Goal: Task Accomplishment & Management: Use online tool/utility

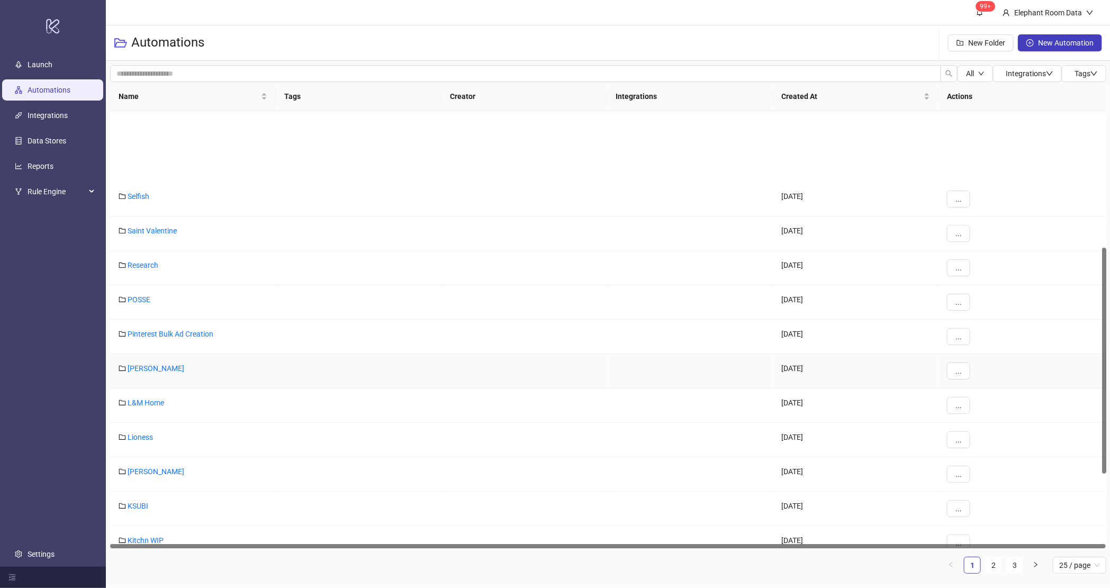
scroll to position [385, 0]
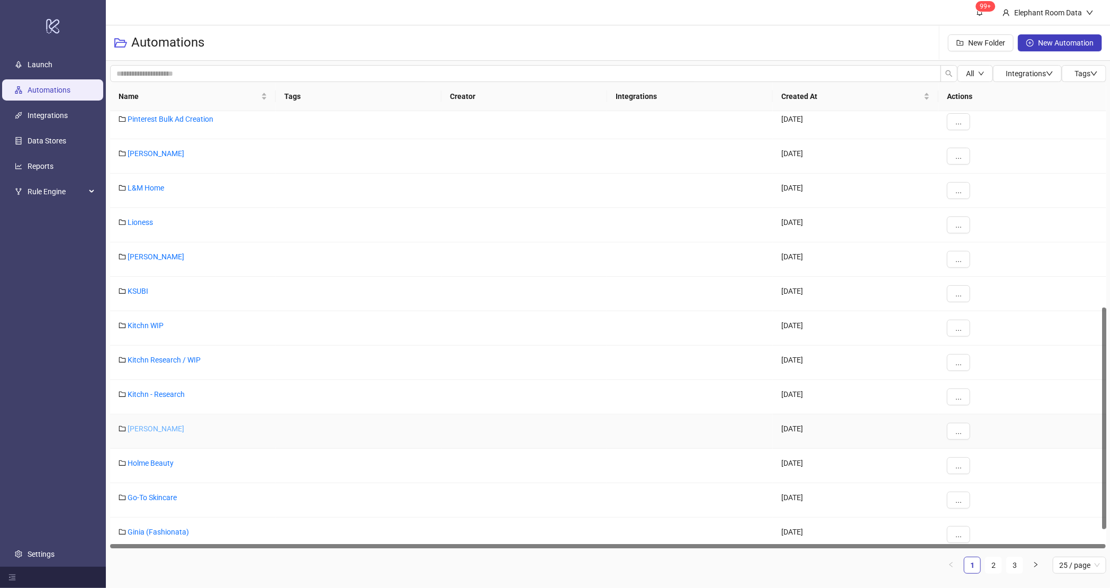
click at [146, 428] on link "[PERSON_NAME]" at bounding box center [156, 429] width 57 height 8
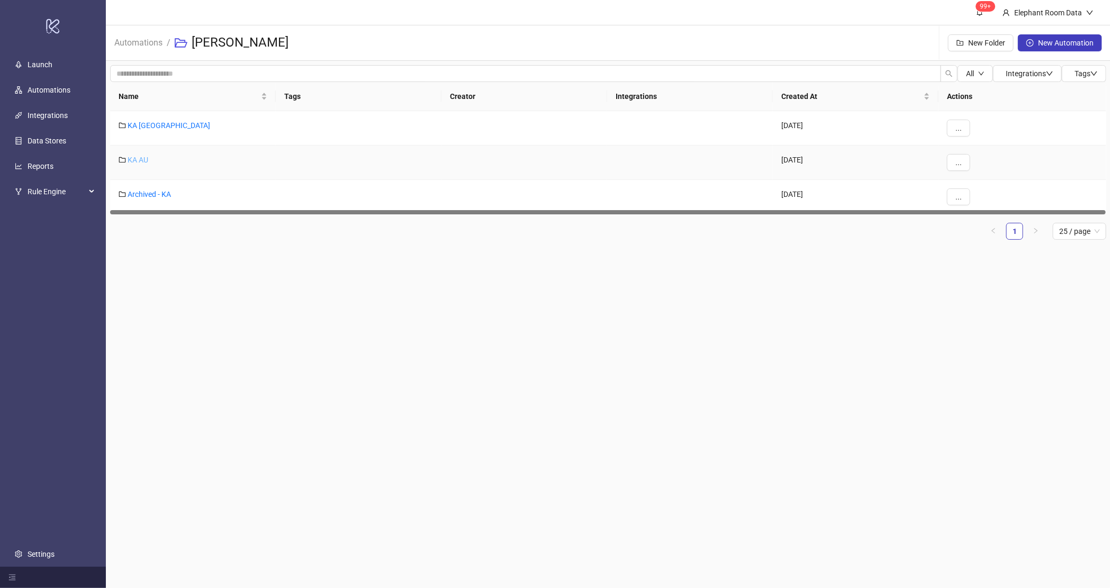
click at [145, 160] on link "KA AU" at bounding box center [138, 160] width 21 height 8
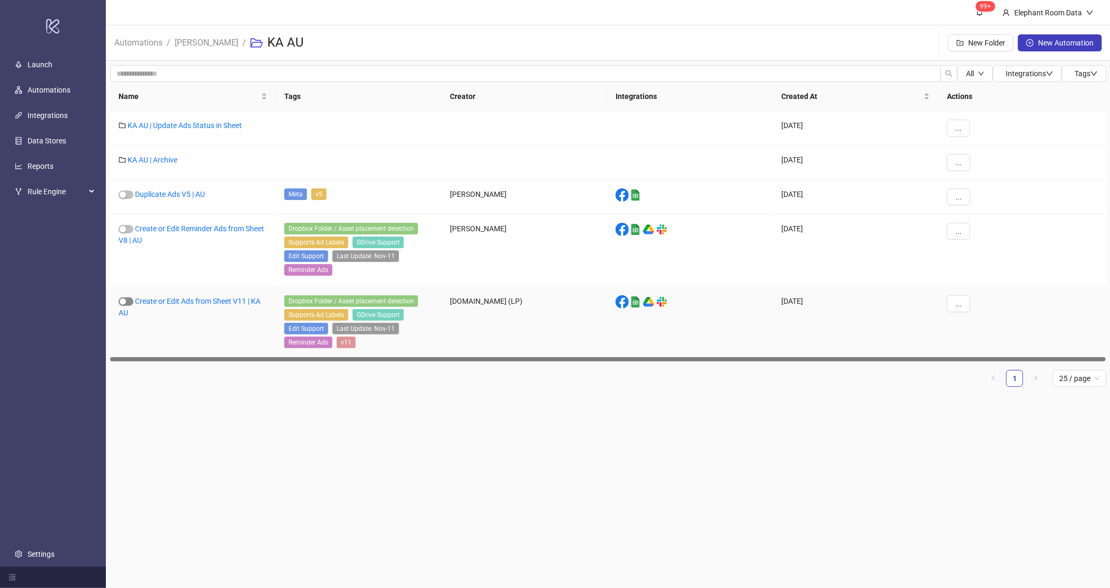
click at [126, 303] on button "button" at bounding box center [126, 301] width 15 height 8
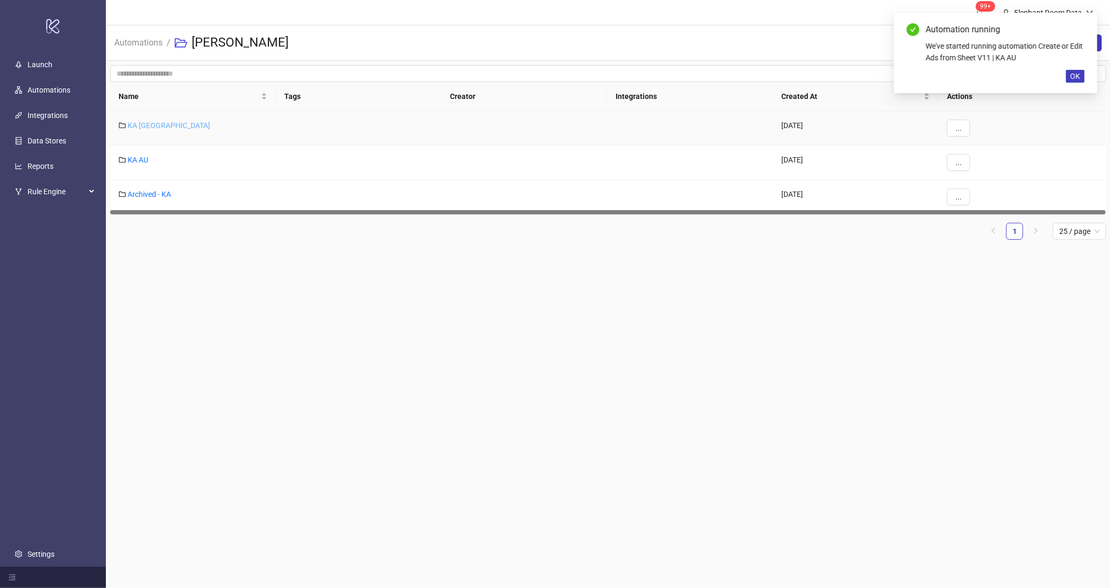
click at [138, 121] on link "KA [GEOGRAPHIC_DATA]" at bounding box center [169, 125] width 83 height 8
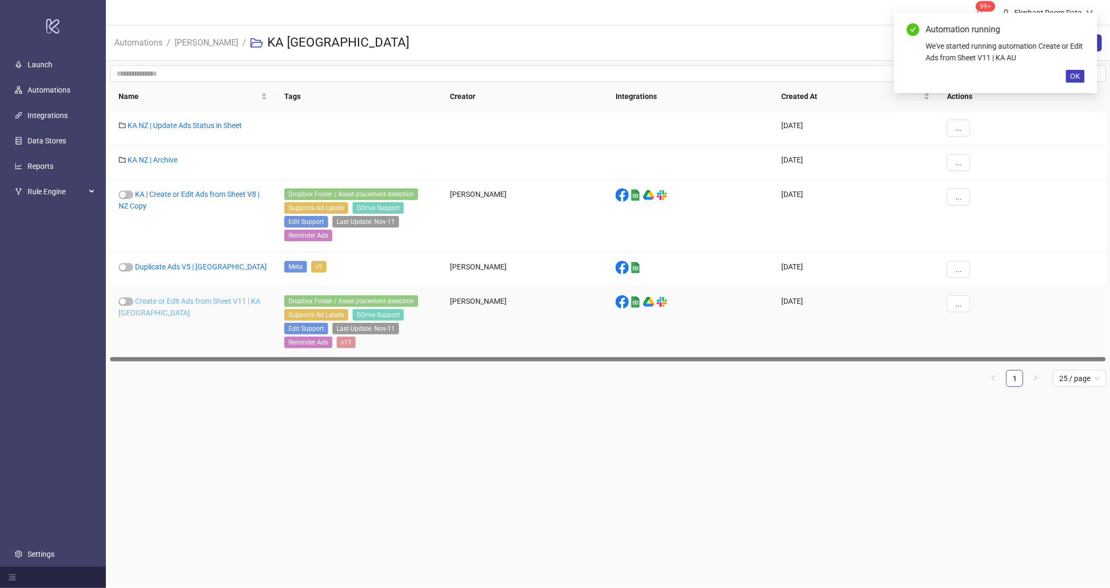
click at [139, 305] on link "Create or Edit Ads from Sheet V11 | KA [GEOGRAPHIC_DATA]" at bounding box center [190, 307] width 142 height 20
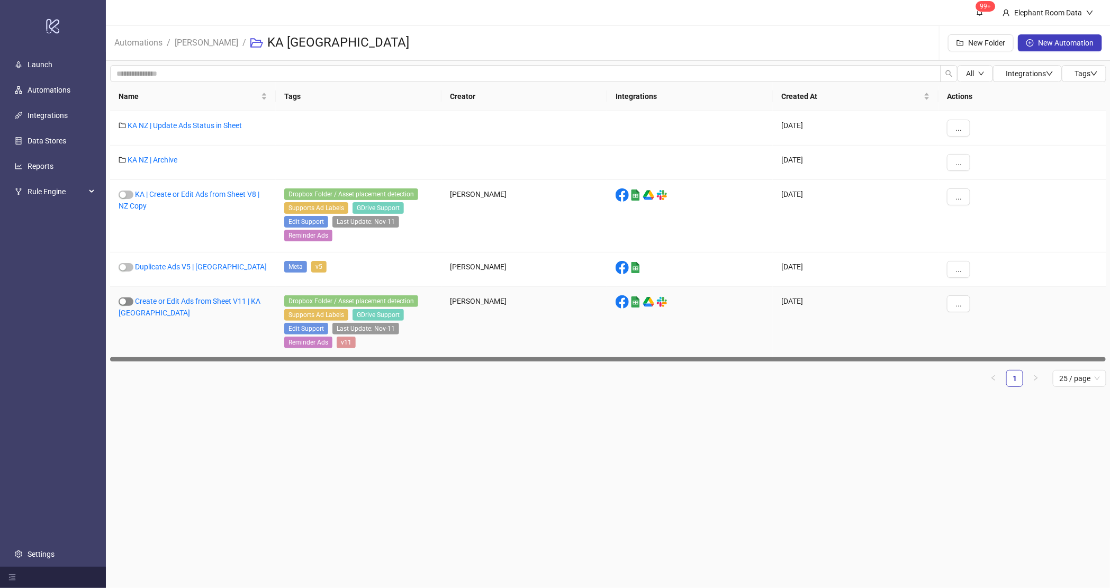
click at [132, 304] on span "button" at bounding box center [126, 301] width 15 height 8
click at [174, 297] on div "Create or Edit Ads from Sheet V11 | KA [GEOGRAPHIC_DATA]" at bounding box center [193, 323] width 166 height 73
click at [190, 301] on link "Create or Edit Ads from Sheet V11 | KA [GEOGRAPHIC_DATA]" at bounding box center [190, 307] width 142 height 20
